Goal: Information Seeking & Learning: Check status

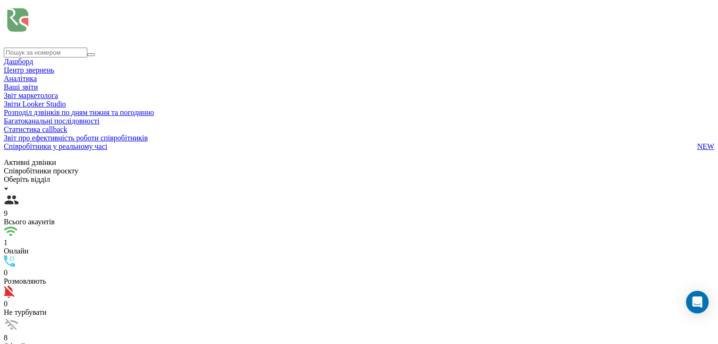
click at [4, 159] on icon at bounding box center [4, 159] width 0 height 0
click at [40, 50] on input at bounding box center [46, 53] width 84 height 10
paste input "380995379458"
type input "380995379458"
click at [91, 55] on icon "submit" at bounding box center [91, 55] width 0 height 0
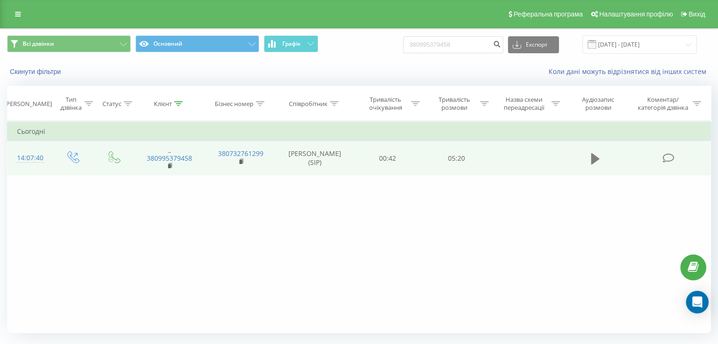
click at [592, 155] on icon at bounding box center [595, 158] width 8 height 11
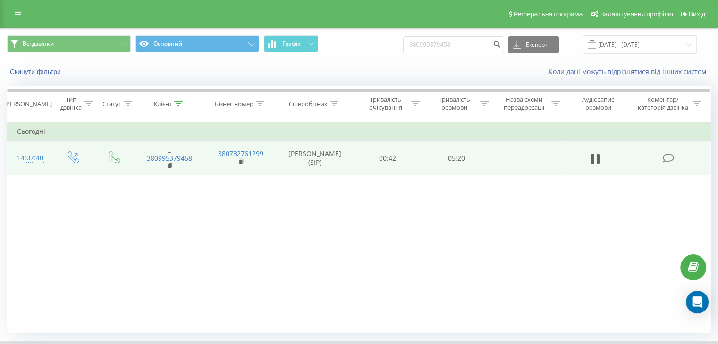
drag, startPoint x: 597, startPoint y: 162, endPoint x: 577, endPoint y: 155, distance: 21.5
click at [597, 162] on icon at bounding box center [597, 159] width 3 height 10
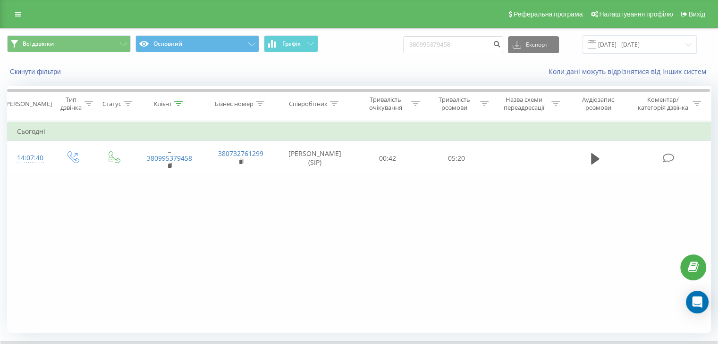
scroll to position [60, 0]
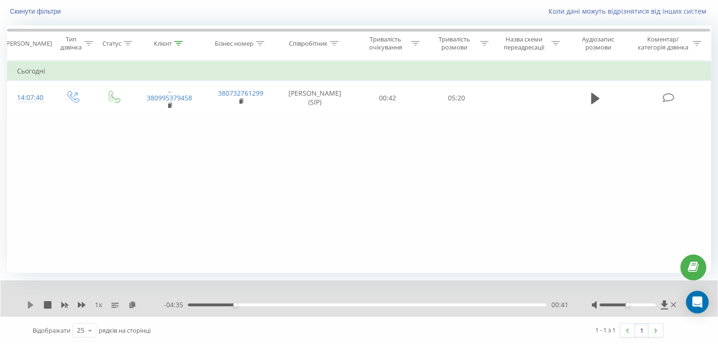
click at [29, 303] on icon at bounding box center [31, 306] width 6 height 8
